Goal: Task Accomplishment & Management: Manage account settings

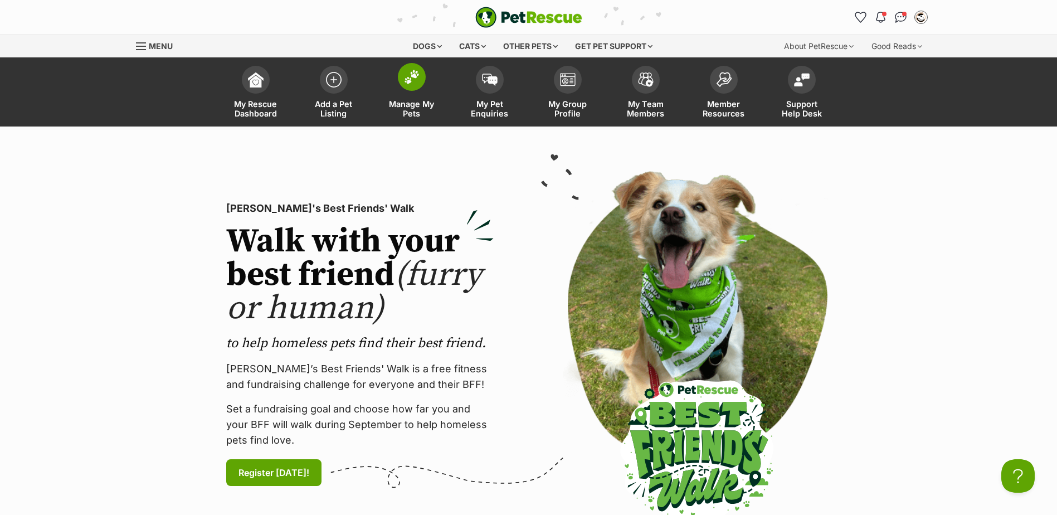
click at [406, 77] on img at bounding box center [412, 77] width 16 height 14
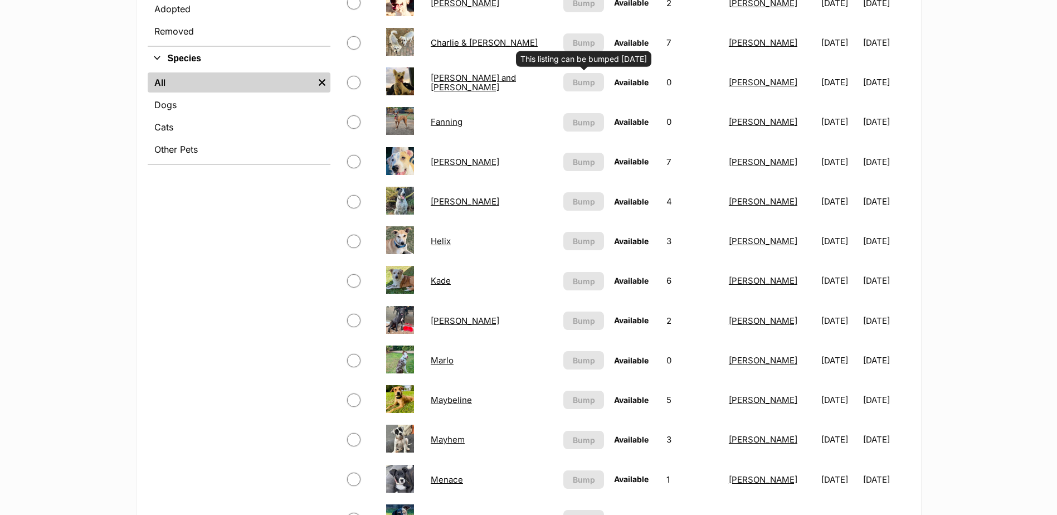
scroll to position [446, 0]
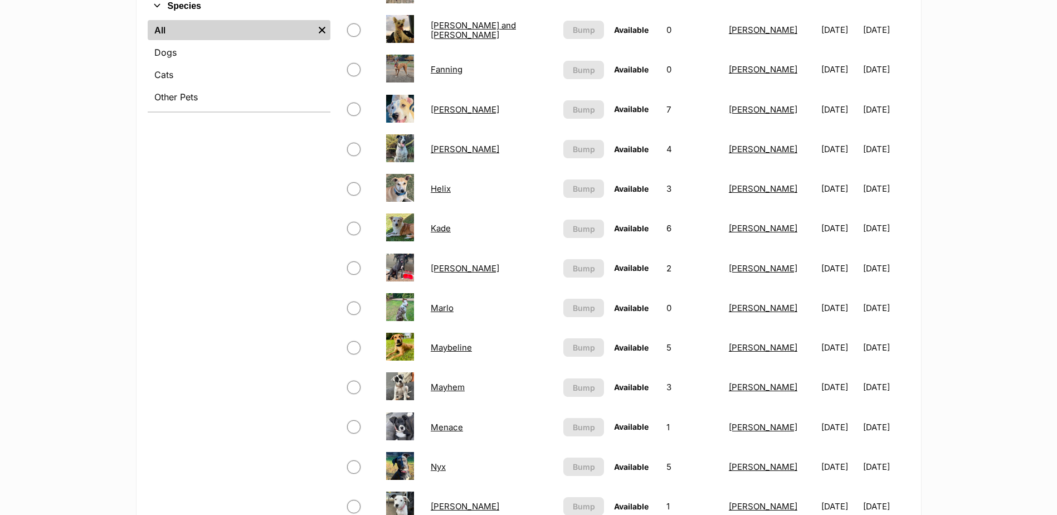
click at [467, 346] on link "Maybeline" at bounding box center [451, 347] width 41 height 11
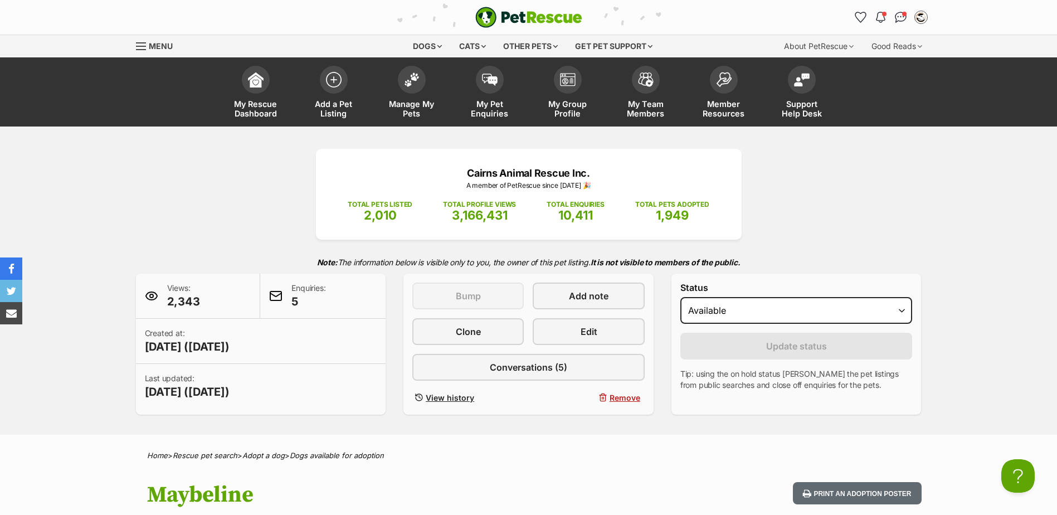
select select "rehomed"
click at [680, 297] on select "Draft - not available as listing has enquires Available On hold Adopted" at bounding box center [796, 310] width 232 height 27
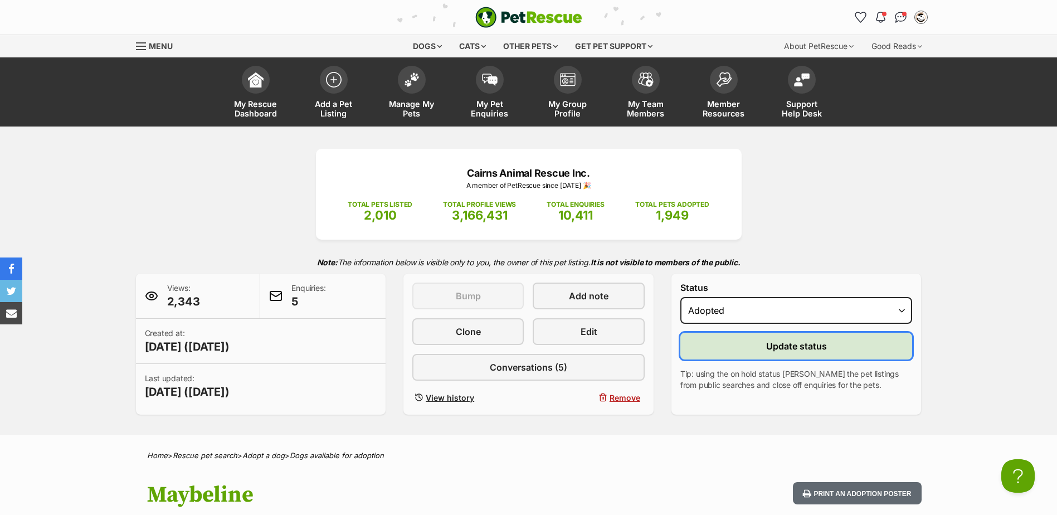
click at [758, 338] on button "Update status" at bounding box center [796, 346] width 232 height 27
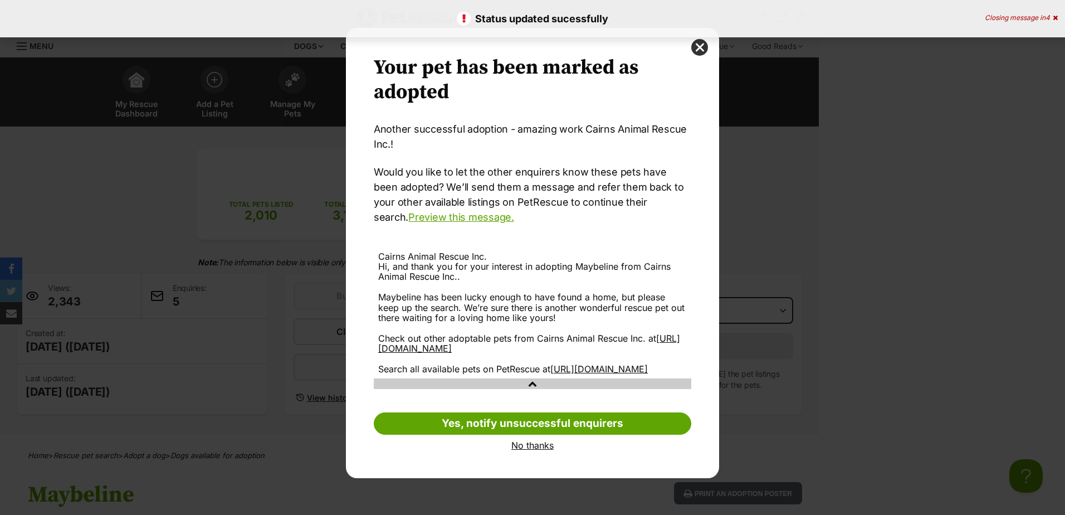
click at [541, 450] on link "No thanks" at bounding box center [533, 445] width 318 height 10
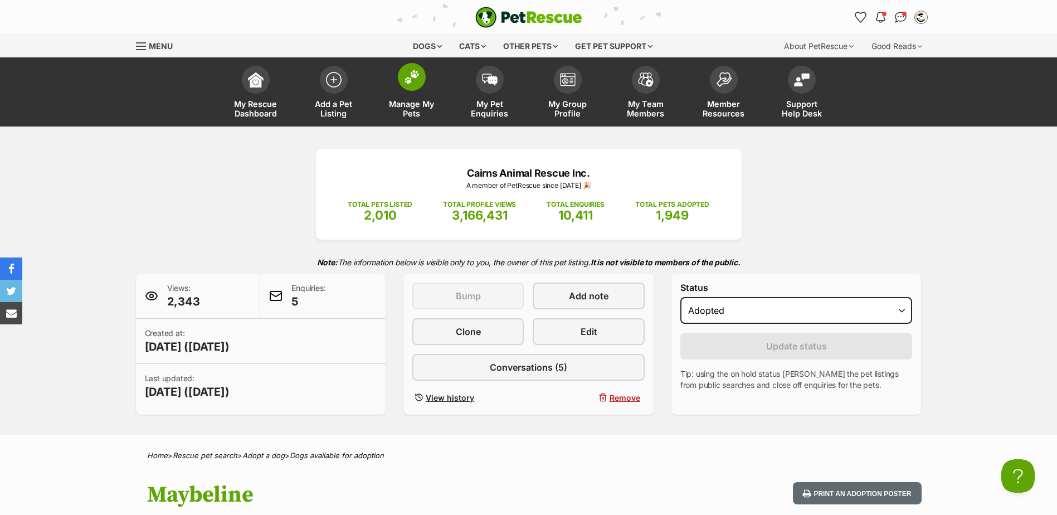
click at [415, 89] on span at bounding box center [412, 77] width 28 height 28
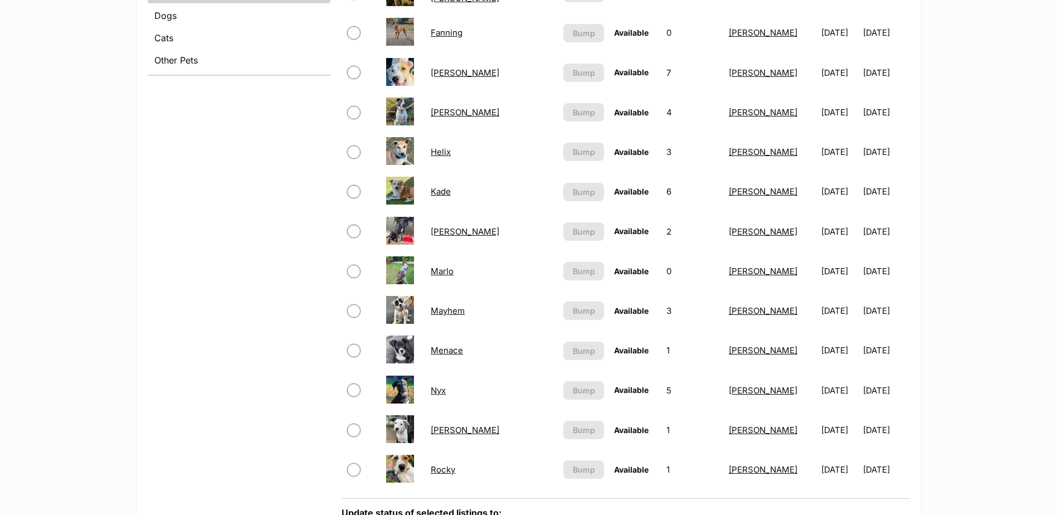
scroll to position [501, 0]
